Goal: Transaction & Acquisition: Subscribe to service/newsletter

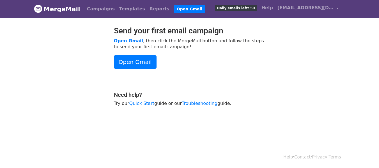
click at [248, 8] on span "Daily emails left: 50" at bounding box center [236, 8] width 42 height 6
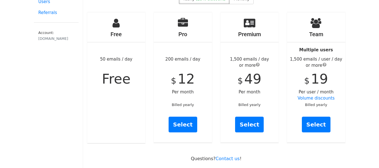
scroll to position [38, 0]
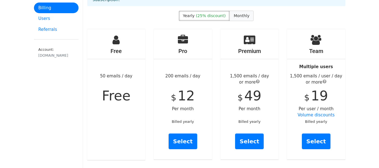
click at [243, 13] on span "Monthly" at bounding box center [242, 15] width 16 height 4
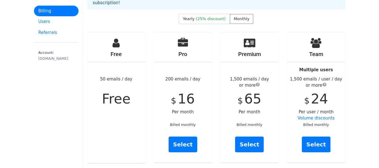
scroll to position [38, 0]
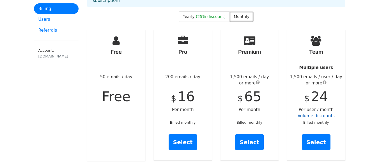
click at [314, 113] on link "Volume discounts" at bounding box center [316, 115] width 37 height 5
click at [245, 147] on div "Premium 1,500 emails / day or more $ 65 Per month Billed monthly Select" at bounding box center [249, 95] width 58 height 130
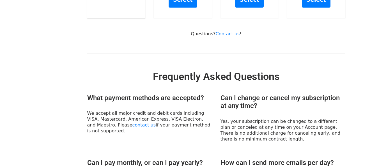
scroll to position [56, 0]
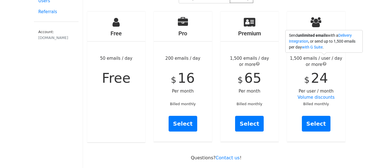
click at [323, 61] on span "submit" at bounding box center [324, 63] width 4 height 4
